Goal: Task Accomplishment & Management: Use online tool/utility

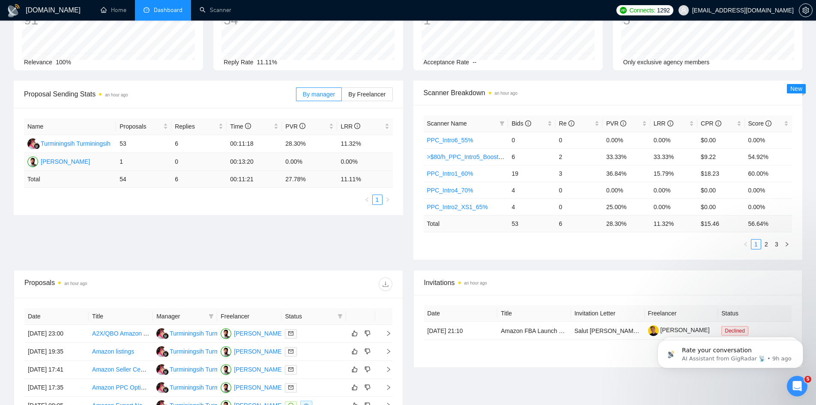
scroll to position [171, 0]
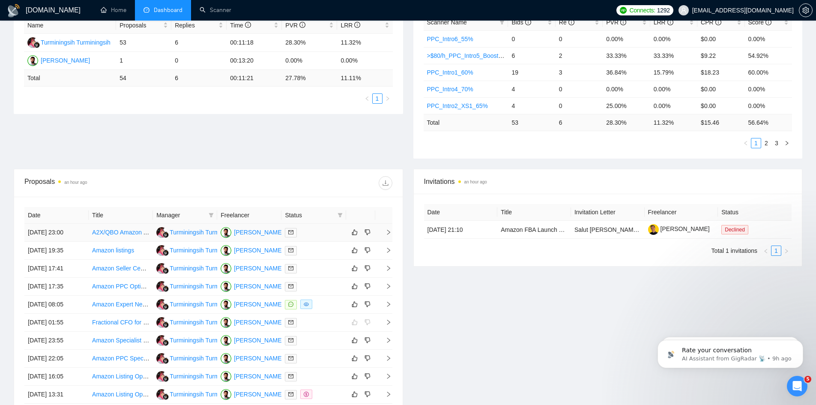
click at [388, 233] on icon "right" at bounding box center [388, 232] width 3 height 5
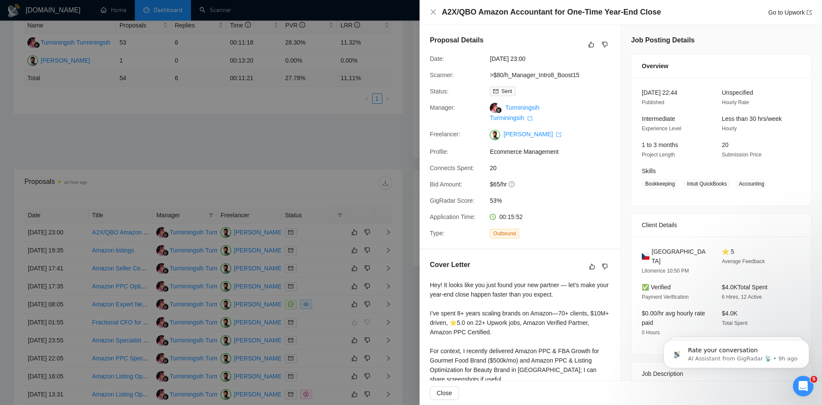
drag, startPoint x: 329, startPoint y: 153, endPoint x: 335, endPoint y: 152, distance: 5.6
click at [329, 153] on div at bounding box center [411, 202] width 822 height 405
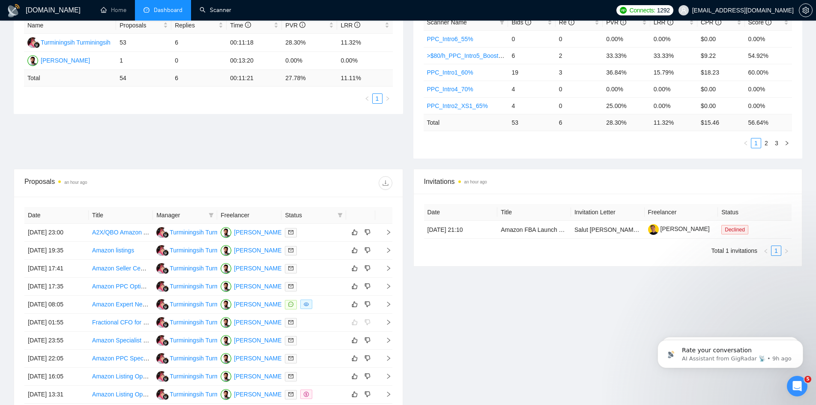
scroll to position [0, 0]
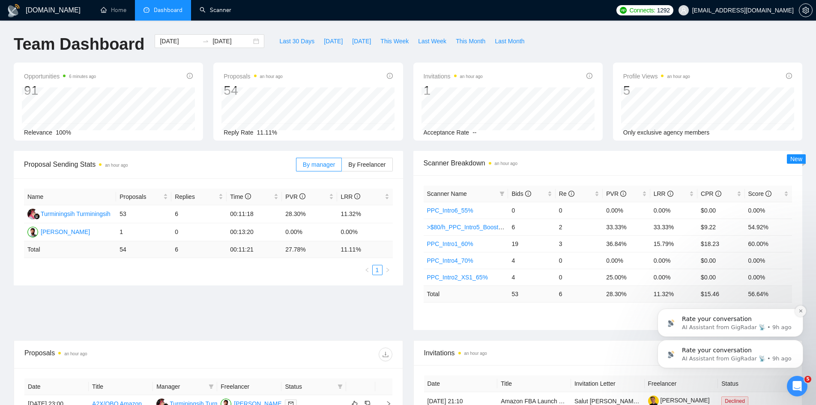
click at [802, 311] on icon "Dismiss notification" at bounding box center [800, 310] width 5 height 5
click at [801, 342] on icon "Dismiss notification" at bounding box center [800, 342] width 5 height 5
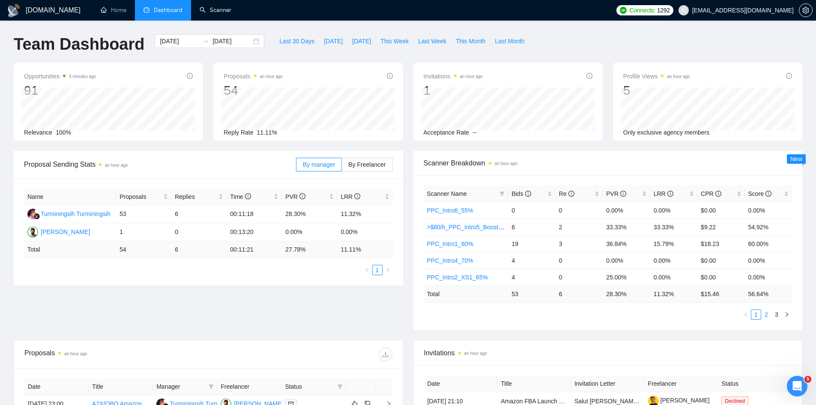
click at [767, 315] on link "2" at bounding box center [765, 314] width 9 height 9
click at [747, 314] on icon "left" at bounding box center [745, 314] width 5 height 5
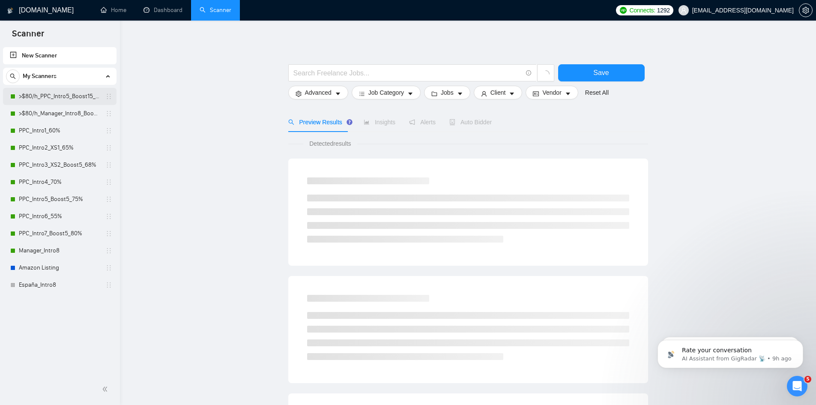
click at [48, 93] on link ">$80/h_PPC_Intro5_Boost15_65%" at bounding box center [59, 96] width 81 height 17
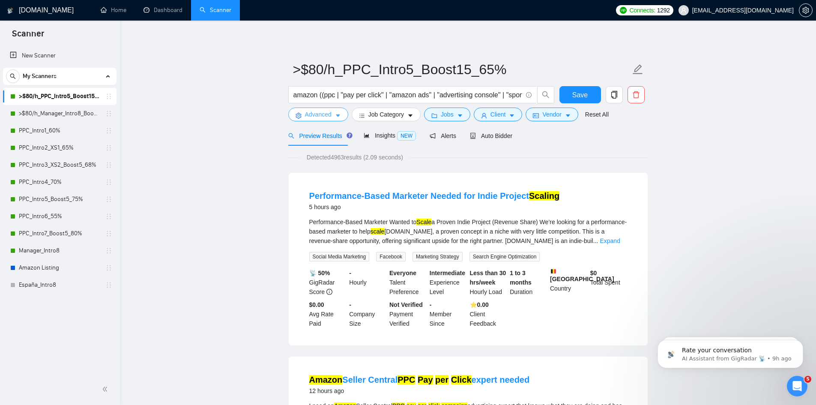
click at [336, 119] on icon "caret-down" at bounding box center [338, 116] width 6 height 6
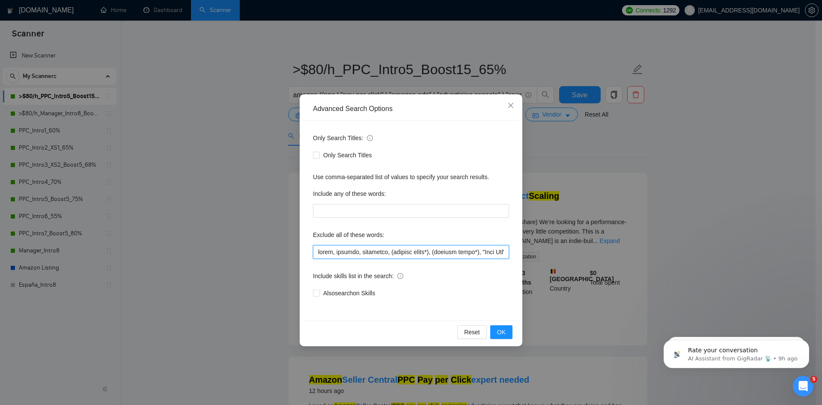
click at [325, 253] on input "text" at bounding box center [411, 252] width 196 height 14
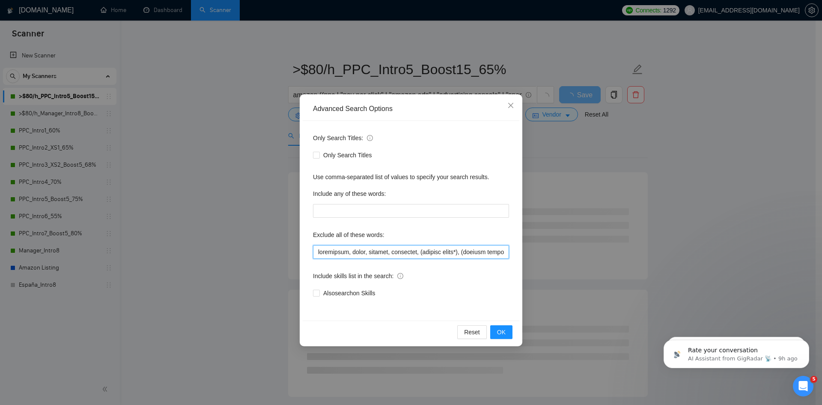
drag, startPoint x: 349, startPoint y: 252, endPoint x: 244, endPoint y: 247, distance: 105.9
click at [244, 247] on div "Advanced Search Options Only Search Titles: Only Search Titles Use comma-separa…" at bounding box center [411, 202] width 822 height 405
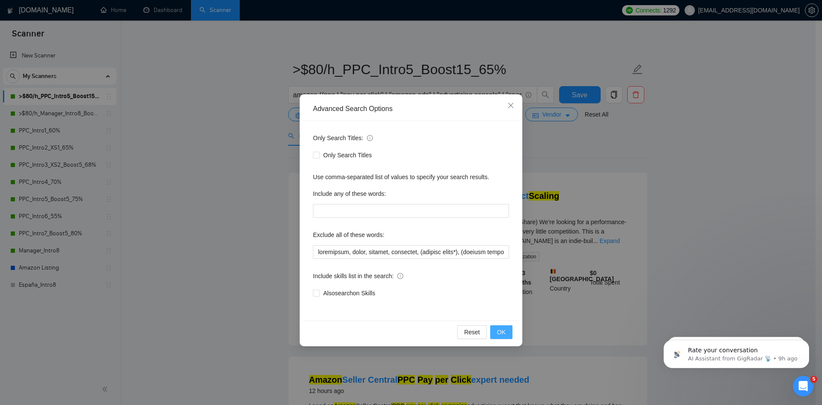
click at [503, 333] on span "OK" at bounding box center [501, 331] width 9 height 9
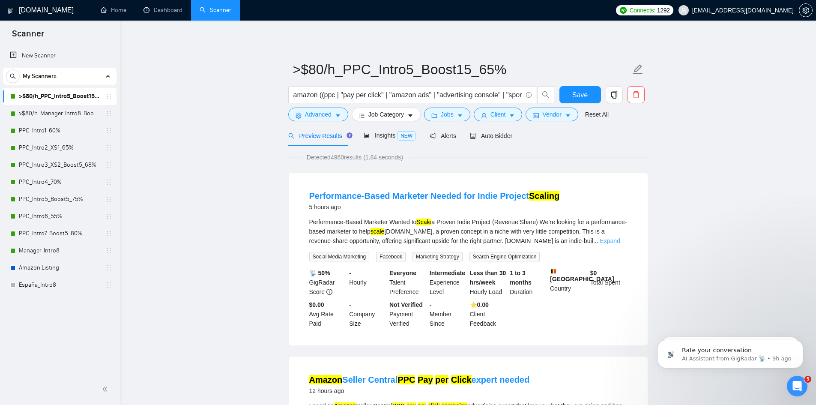
click at [613, 243] on link "Expand" at bounding box center [610, 240] width 20 height 7
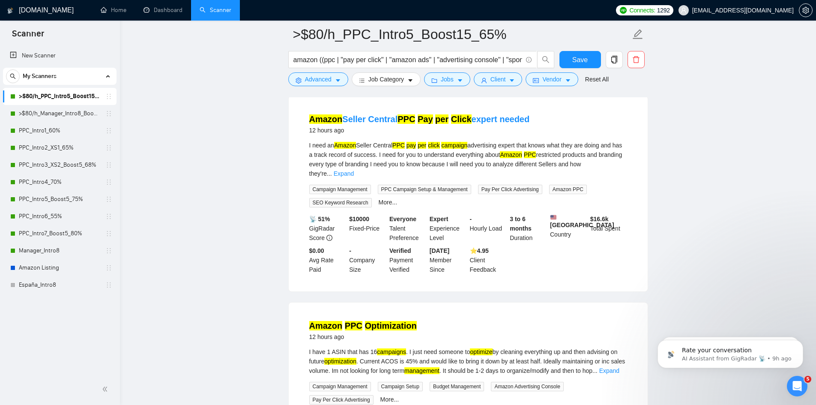
scroll to position [43, 0]
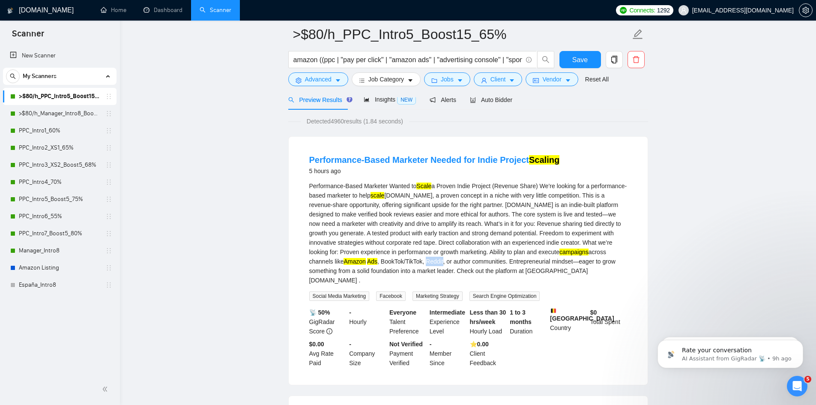
drag, startPoint x: 459, startPoint y: 259, endPoint x: 445, endPoint y: 259, distance: 15.0
click at [445, 259] on div "Performance-Based Marketer Wanted to Scale a Proven Indie Project (Revenue Shar…" at bounding box center [468, 233] width 318 height 104
drag, startPoint x: 346, startPoint y: 203, endPoint x: 302, endPoint y: 202, distance: 44.5
click at [302, 202] on li "Performance-Based Marketer Needed for Indie Project Scaling 5 hours ago Perform…" at bounding box center [468, 260] width 338 height 227
copy div "revenue-share"
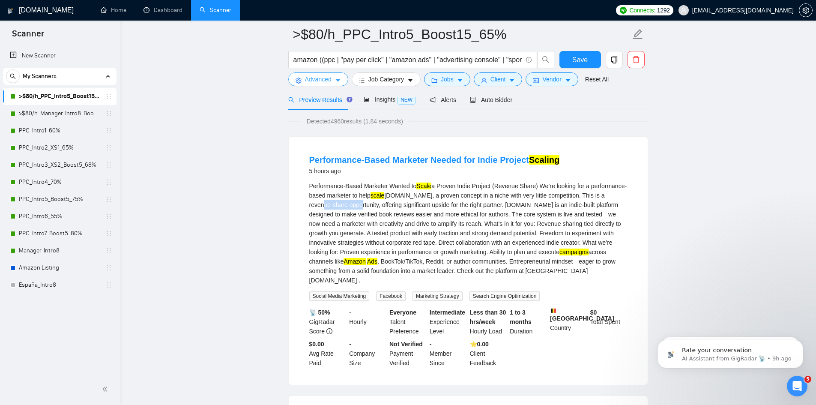
click at [338, 81] on icon "caret-down" at bounding box center [338, 81] width 4 height 3
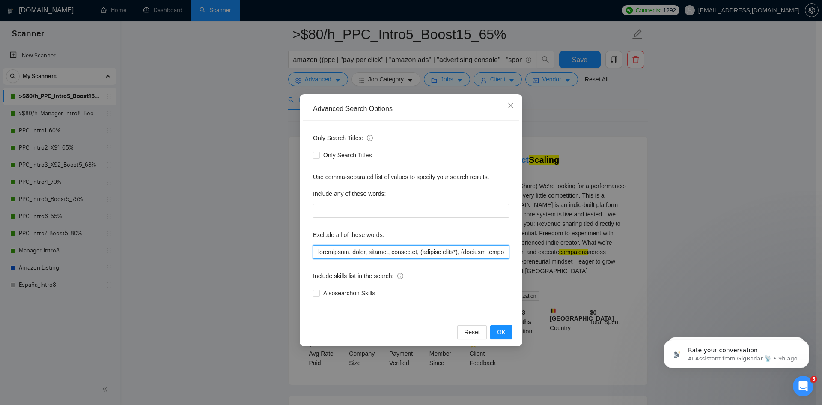
click at [318, 251] on input "text" at bounding box center [411, 252] width 196 height 14
paste input "revenue-share"
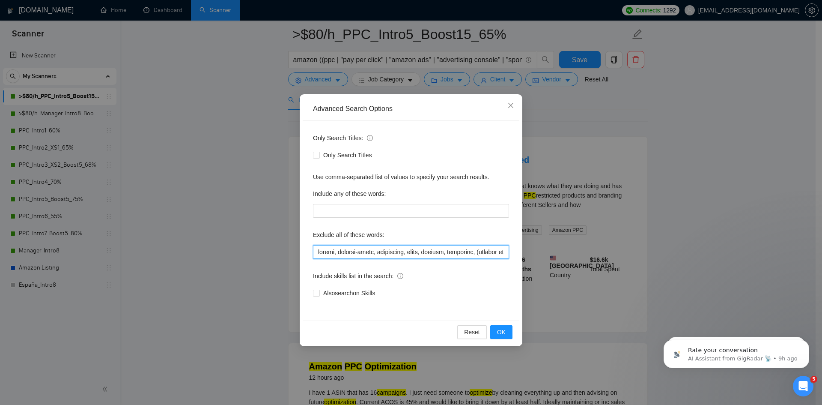
paste input "revenue-share,"
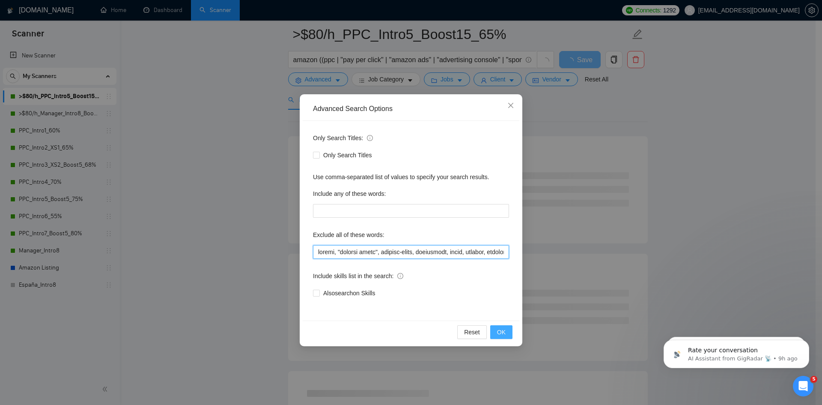
type input "reddit, "revenue share", revenue-share, accountant, japan, rakuten, photoshop, …"
click at [504, 331] on span "OK" at bounding box center [501, 331] width 9 height 9
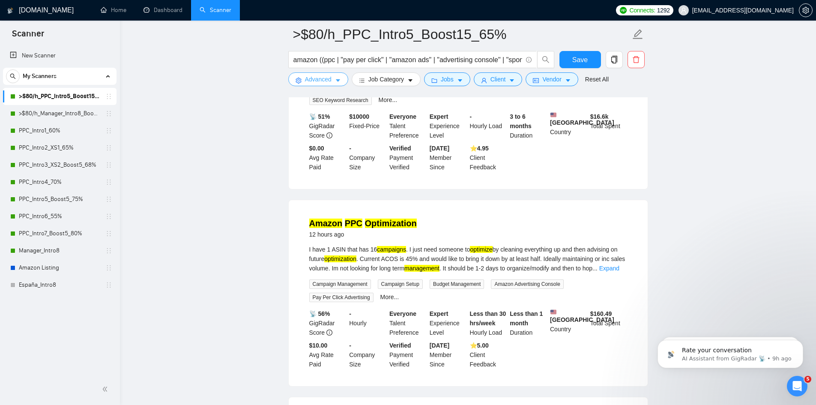
scroll to position [86, 0]
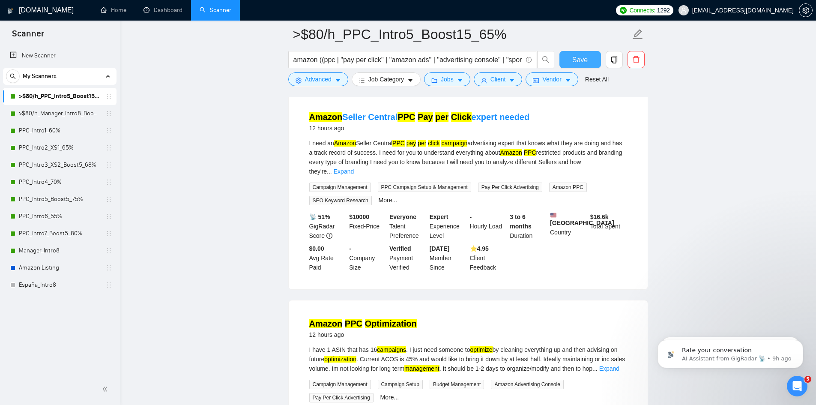
click at [585, 58] on span "Save" at bounding box center [579, 59] width 15 height 11
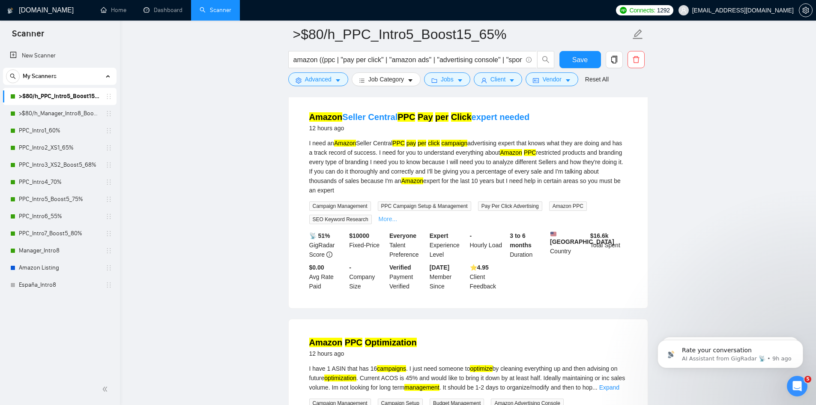
click at [385, 215] on link "More..." at bounding box center [388, 218] width 19 height 7
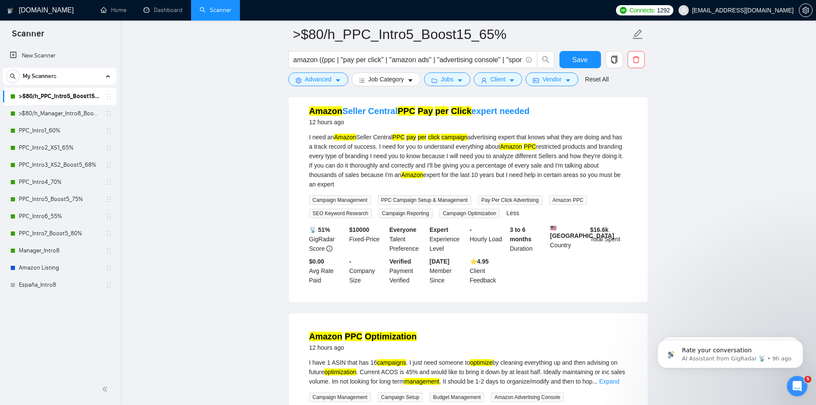
scroll to position [0, 0]
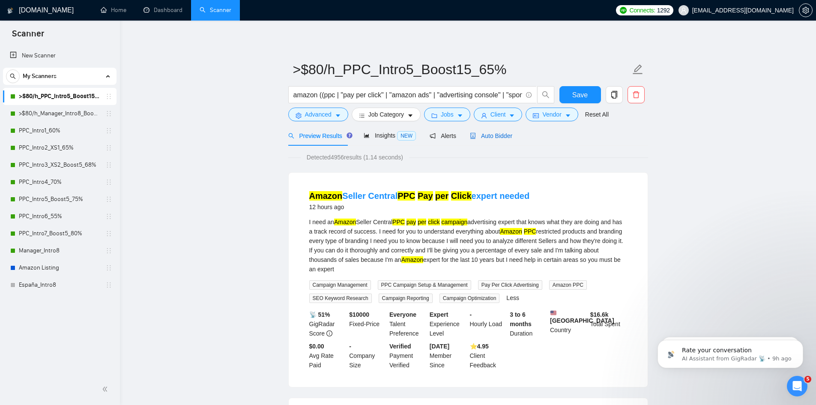
click at [501, 138] on span "Auto Bidder" at bounding box center [491, 135] width 42 height 7
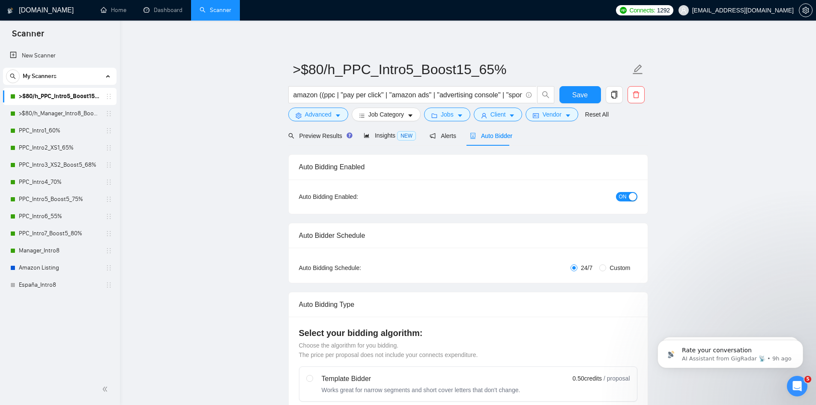
radio input "false"
radio input "true"
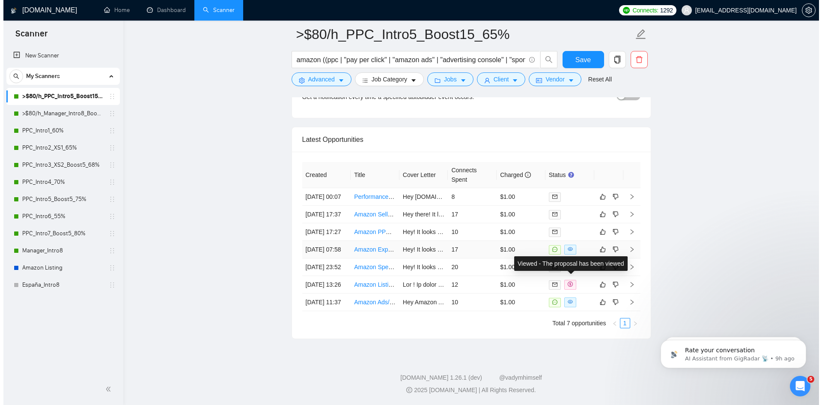
scroll to position [2363, 0]
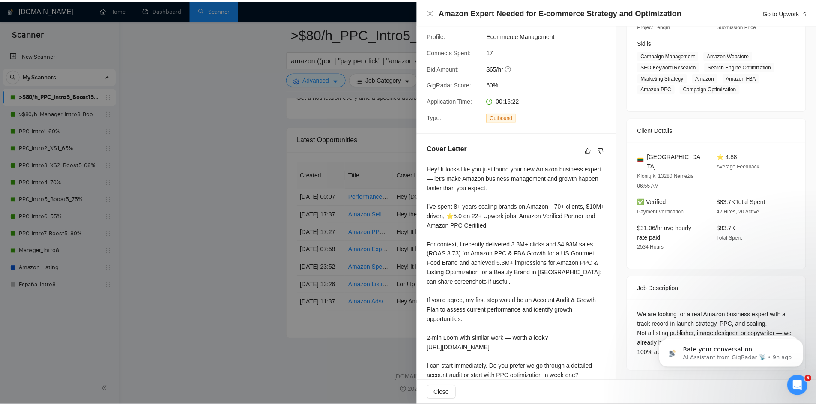
scroll to position [152, 0]
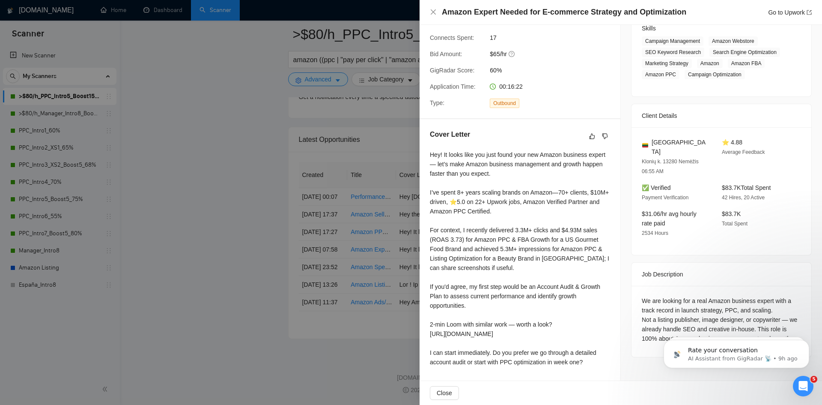
click at [317, 121] on div at bounding box center [411, 202] width 822 height 405
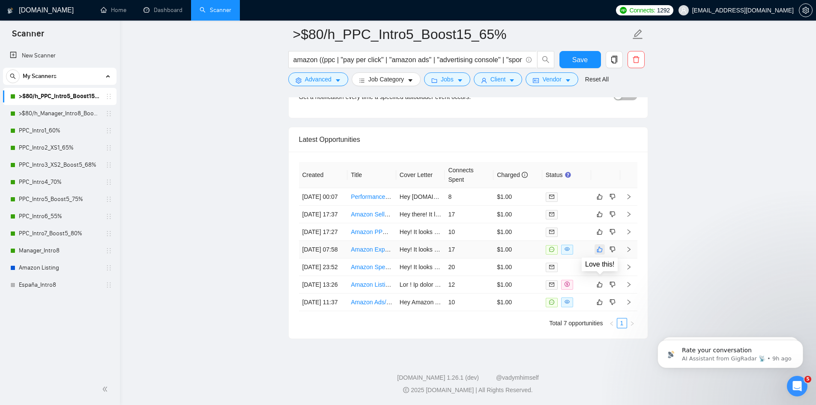
click at [601, 247] on icon "like" at bounding box center [600, 250] width 6 height 6
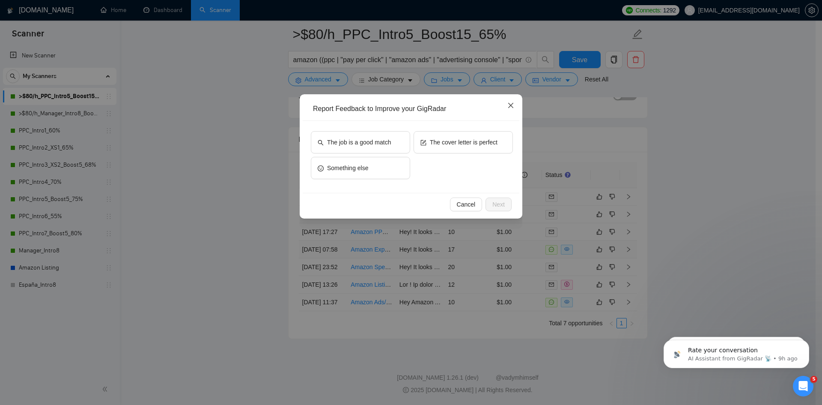
click at [510, 107] on icon "close" at bounding box center [510, 105] width 7 height 7
